Goal: Task Accomplishment & Management: Manage account settings

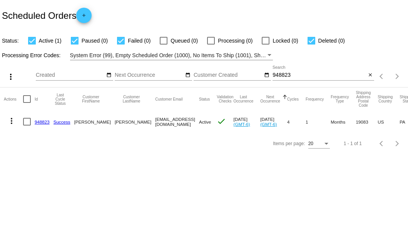
click at [277, 76] on input "948823" at bounding box center [318, 75] width 93 height 6
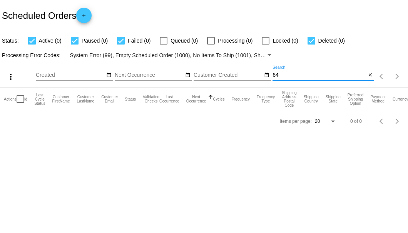
type input "6"
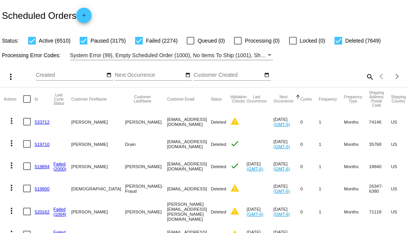
click at [368, 83] on mat-icon "search" at bounding box center [369, 77] width 9 height 12
click at [362, 78] on input "Search" at bounding box center [323, 75] width 102 height 6
paste input "[PERSON_NAME][EMAIL_ADDRESS][PERSON_NAME][DOMAIN_NAME]"
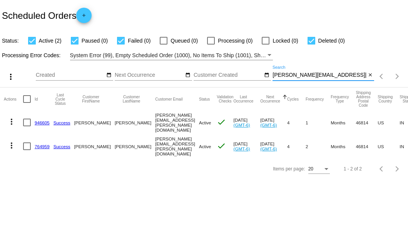
type input "[PERSON_NAME][EMAIL_ADDRESS][PERSON_NAME][DOMAIN_NAME]"
click at [30, 143] on div at bounding box center [27, 147] width 8 height 8
click at [27, 150] on input "checkbox" at bounding box center [27, 150] width 0 height 0
click at [30, 143] on div at bounding box center [27, 147] width 8 height 8
click at [27, 150] on input "checkbox" at bounding box center [27, 150] width 0 height 0
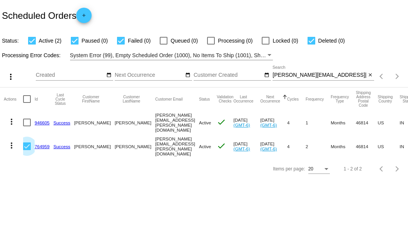
checkbox input "false"
click at [41, 144] on link "764959" at bounding box center [42, 146] width 15 height 5
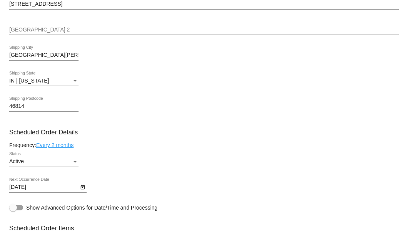
scroll to position [231, 0]
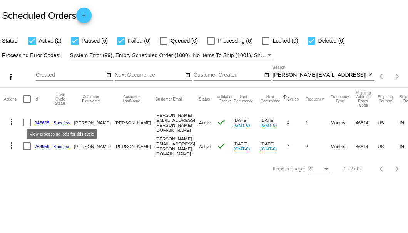
click at [61, 122] on link "Success" at bounding box center [61, 122] width 17 height 5
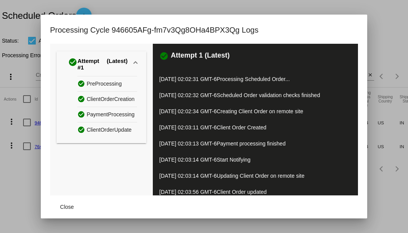
click at [13, 167] on div at bounding box center [204, 116] width 408 height 233
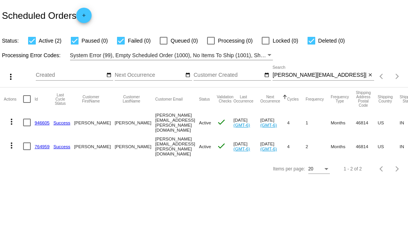
click at [42, 123] on link "946605" at bounding box center [42, 122] width 15 height 5
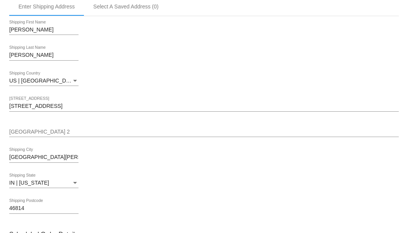
scroll to position [179, 0]
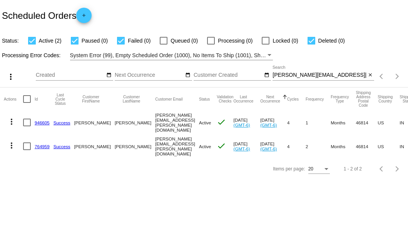
click at [22, 121] on mat-cell "more_vert" at bounding box center [13, 123] width 19 height 24
click at [27, 124] on div at bounding box center [27, 123] width 8 height 8
click at [27, 127] on input "checkbox" at bounding box center [27, 127] width 0 height 0
checkbox input "true"
click at [13, 122] on mat-icon "more_vert" at bounding box center [11, 121] width 9 height 9
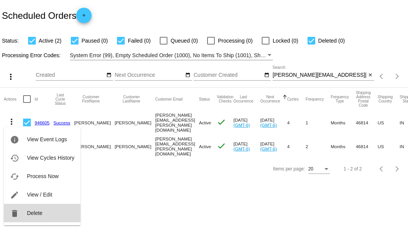
click at [33, 215] on span "Delete" at bounding box center [34, 213] width 15 height 6
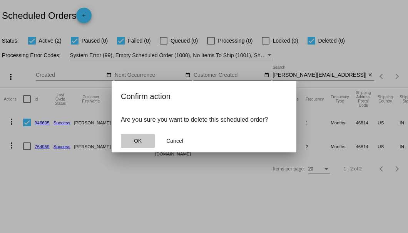
click at [140, 138] on span "OK" at bounding box center [138, 141] width 8 height 6
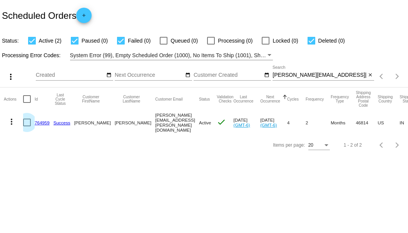
click at [26, 125] on div at bounding box center [27, 123] width 8 height 8
click at [27, 127] on input "checkbox" at bounding box center [27, 127] width 0 height 0
checkbox input "true"
click at [14, 125] on mat-icon "more_vert" at bounding box center [11, 121] width 9 height 9
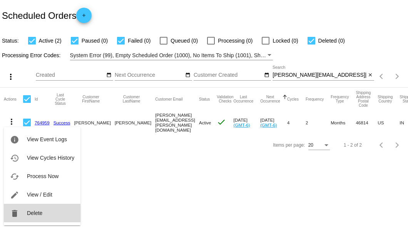
click at [38, 211] on span "Delete" at bounding box center [34, 213] width 15 height 6
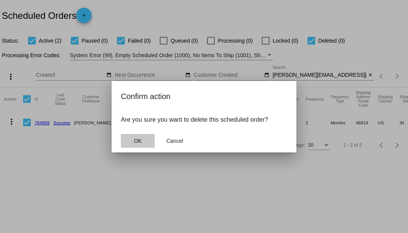
click at [135, 140] on span "OK" at bounding box center [138, 141] width 8 height 6
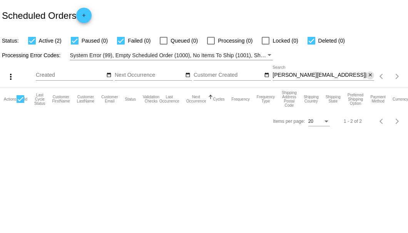
click at [370, 74] on mat-icon "close" at bounding box center [369, 75] width 5 height 6
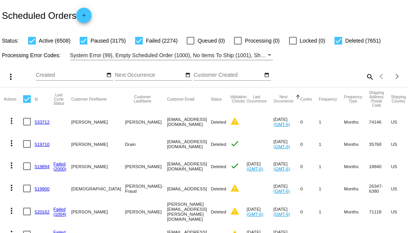
click at [367, 83] on mat-icon "search" at bounding box center [369, 77] width 9 height 12
click at [367, 78] on input "Search" at bounding box center [323, 75] width 102 height 6
paste input "becky.woolman@gmail.com"
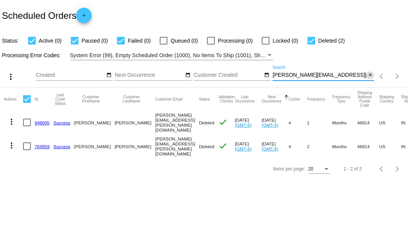
type input "becky.woolman@gmail.com"
click at [368, 75] on mat-icon "close" at bounding box center [369, 75] width 5 height 6
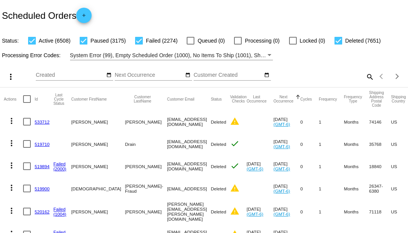
click at [366, 83] on mat-icon "search" at bounding box center [369, 77] width 9 height 12
click at [366, 78] on input "Search" at bounding box center [323, 75] width 102 height 6
type input "4"
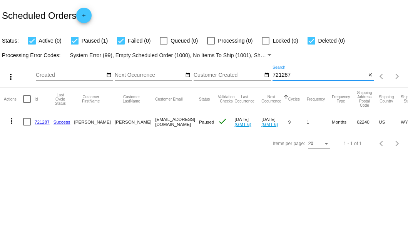
type input "721287"
click at [42, 121] on link "721287" at bounding box center [42, 122] width 15 height 5
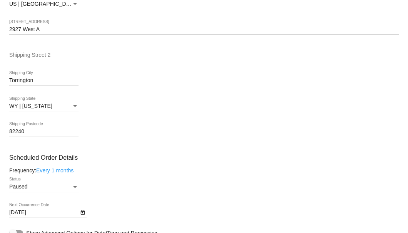
scroll to position [410, 0]
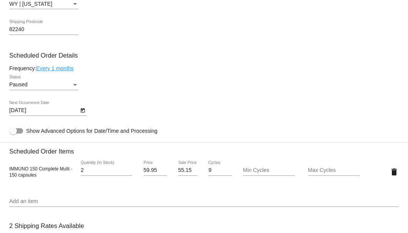
click at [72, 85] on div "Status" at bounding box center [75, 85] width 7 height 6
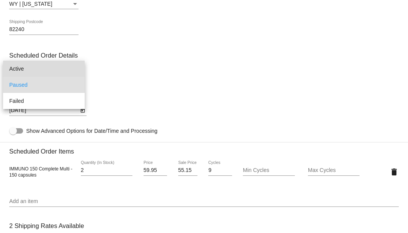
click at [58, 69] on span "Active" at bounding box center [43, 69] width 69 height 16
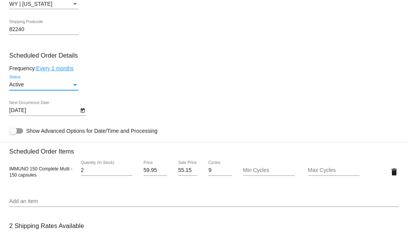
click at [83, 111] on icon "Open calendar" at bounding box center [82, 110] width 5 height 9
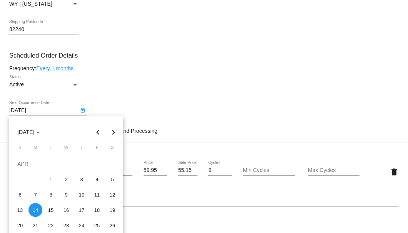
click at [103, 95] on div at bounding box center [204, 116] width 408 height 233
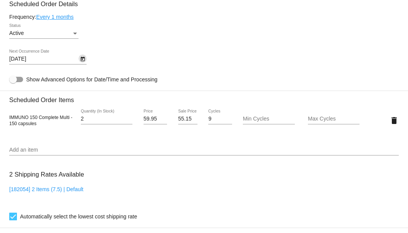
scroll to position [385, 0]
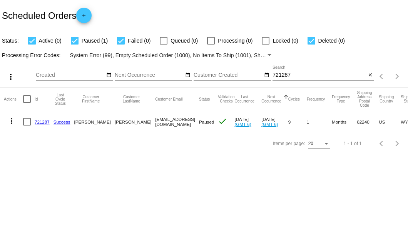
drag, startPoint x: 122, startPoint y: 122, endPoint x: 176, endPoint y: 124, distance: 53.5
click at [176, 124] on mat-row "more_vert 721287 Success [PERSON_NAME] [EMAIL_ADDRESS][DOMAIN_NAME] Paused chec…" at bounding box center [283, 122] width 558 height 22
copy mat-row "[EMAIL_ADDRESS][DOMAIN_NAME]"
click at [26, 124] on div at bounding box center [27, 122] width 8 height 8
click at [27, 126] on input "checkbox" at bounding box center [27, 126] width 0 height 0
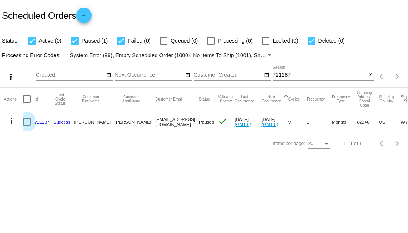
checkbox input "true"
click at [10, 121] on mat-icon "more_vert" at bounding box center [11, 121] width 9 height 9
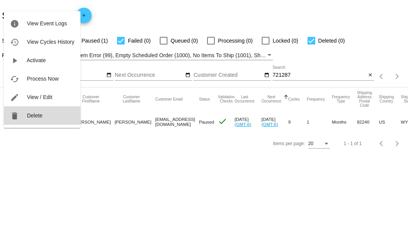
click at [28, 116] on span "Delete" at bounding box center [34, 116] width 15 height 6
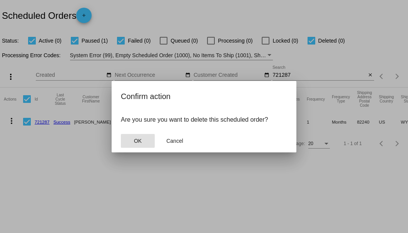
click at [140, 140] on span "OK" at bounding box center [138, 141] width 8 height 6
